Goal: Obtain resource: Obtain resource

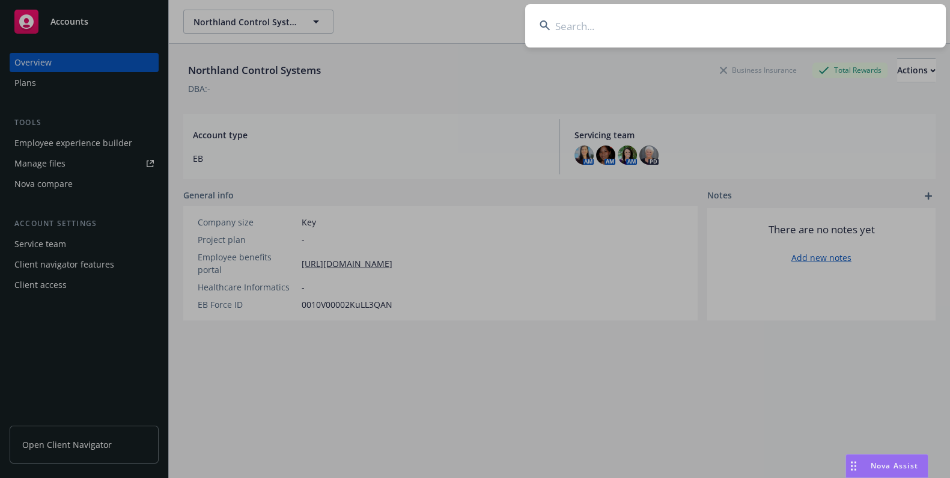
click at [609, 35] on input at bounding box center [735, 25] width 421 height 43
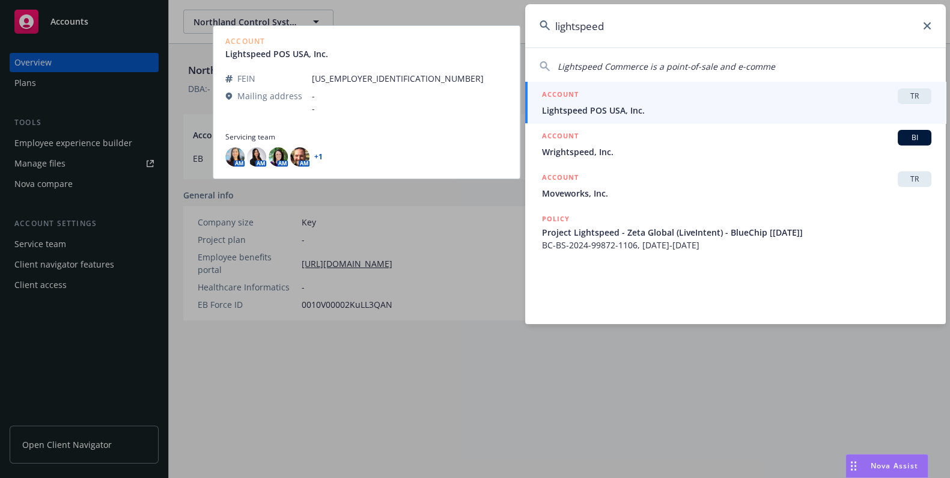
type input "lightspeed"
click at [621, 109] on span "Lightspeed POS USA, Inc." at bounding box center [736, 110] width 389 height 13
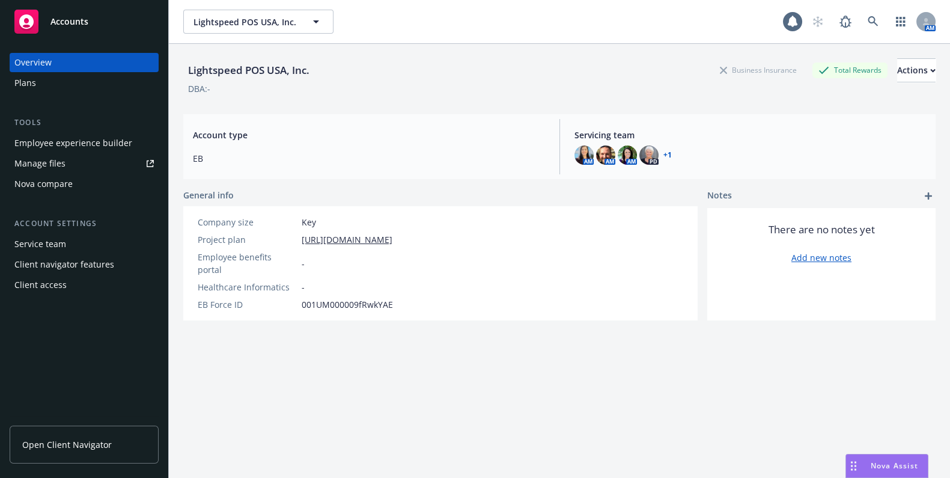
click at [43, 85] on div "Plans" at bounding box center [83, 82] width 139 height 19
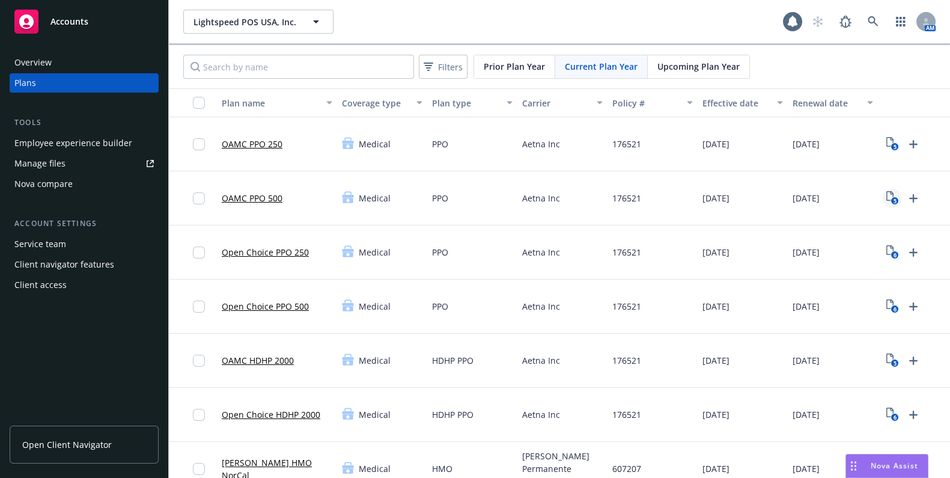
click at [893, 197] on text "5" at bounding box center [894, 201] width 3 height 8
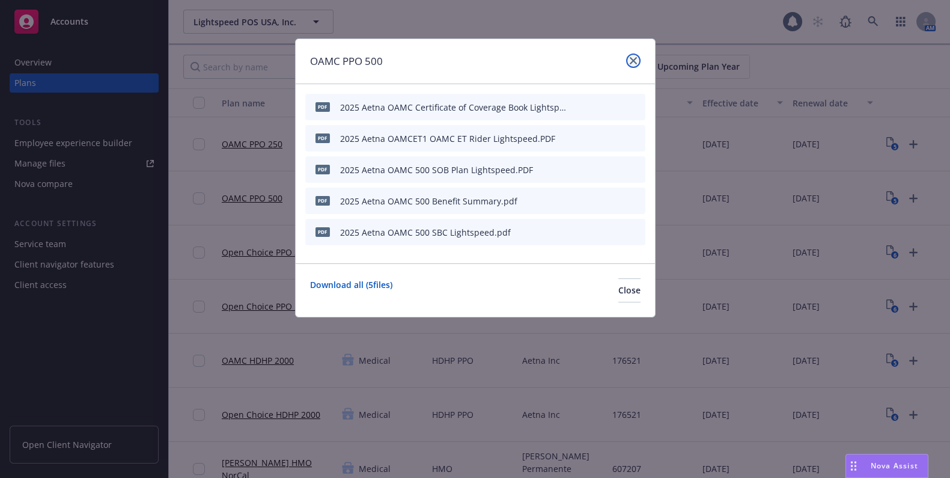
click at [632, 57] on icon "close" at bounding box center [633, 60] width 7 height 7
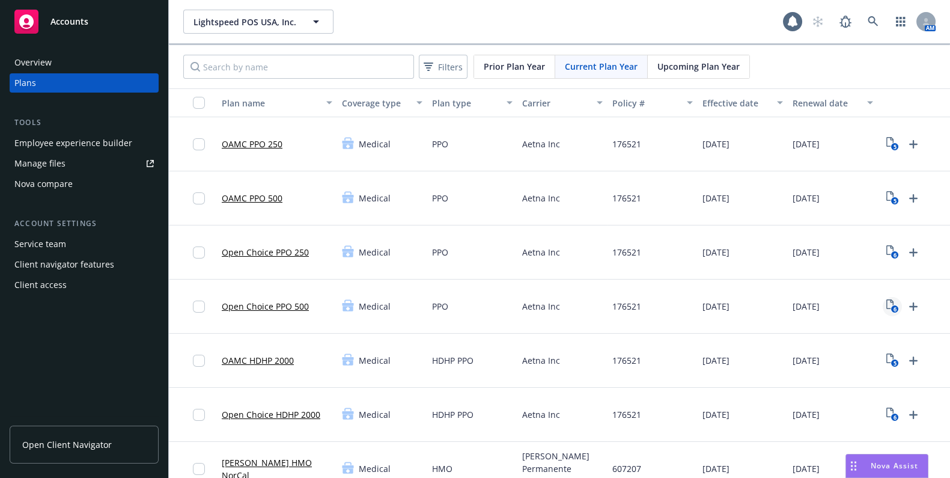
click at [893, 308] on text "6" at bounding box center [894, 309] width 3 height 8
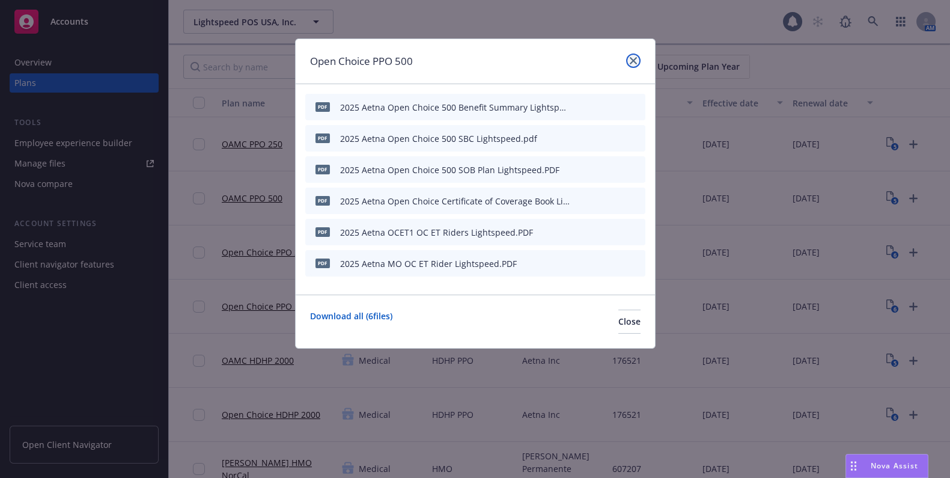
click at [634, 62] on icon "close" at bounding box center [633, 60] width 7 height 7
